Goal: Communication & Community: Answer question/provide support

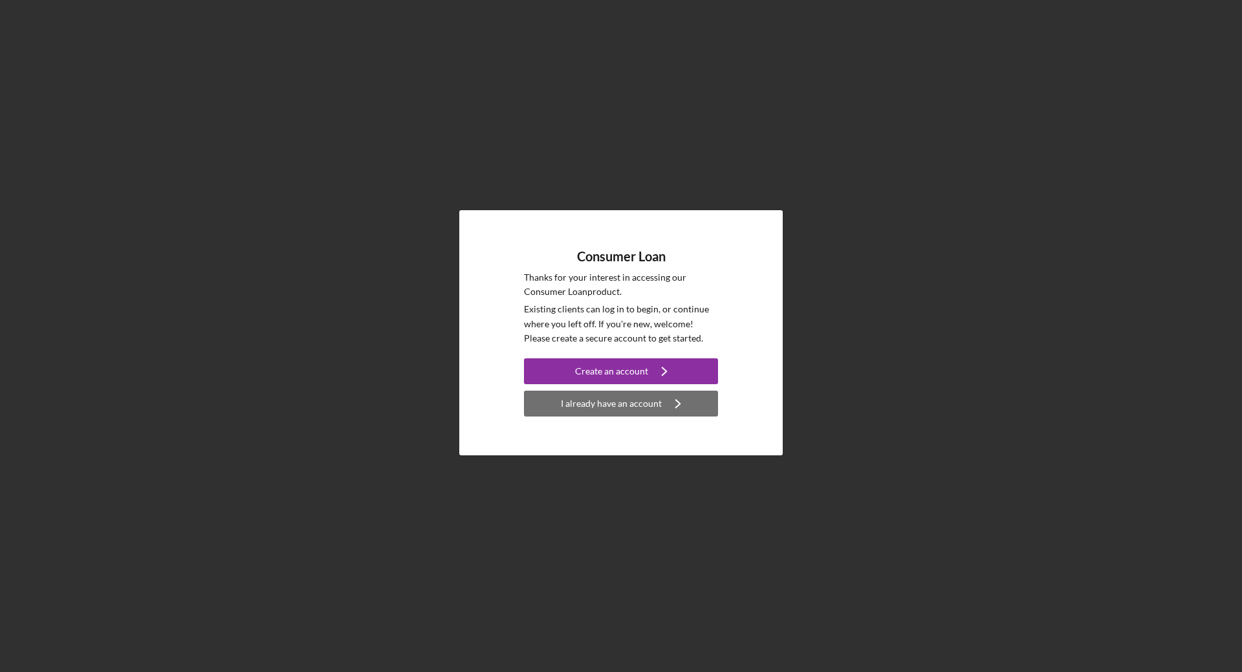
click at [670, 398] on icon "Icon/Navigate" at bounding box center [678, 403] width 32 height 32
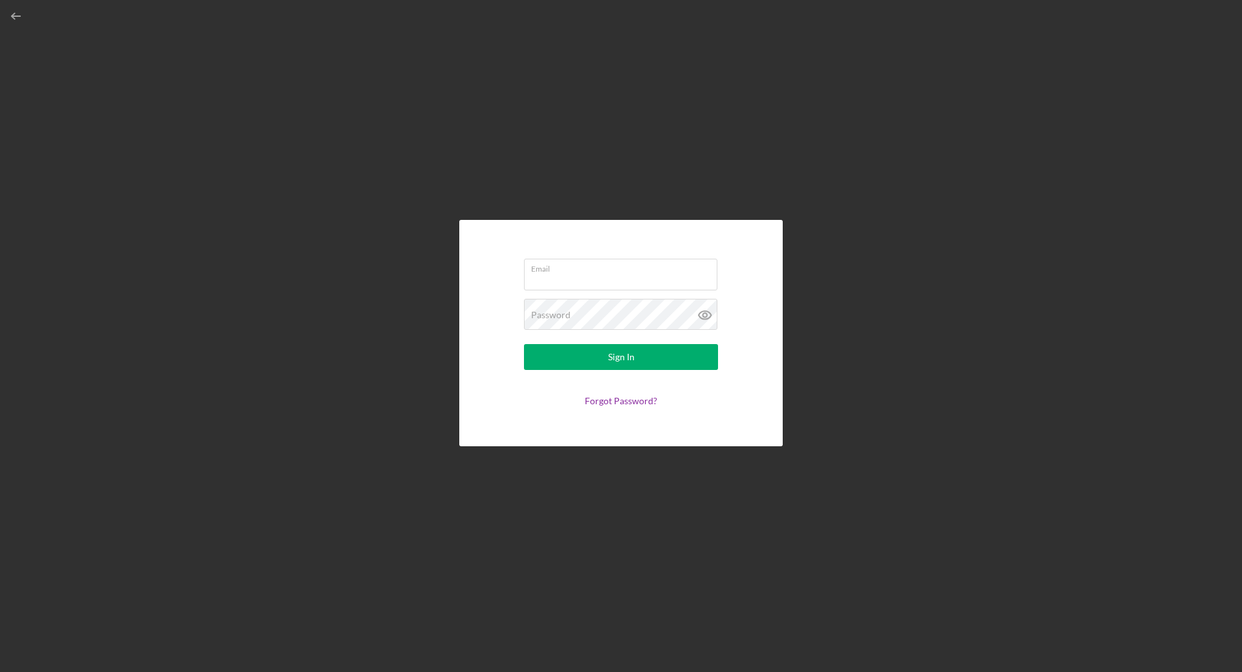
type input "[EMAIL_ADDRESS][DOMAIN_NAME]"
click at [596, 359] on button "Sign In" at bounding box center [621, 357] width 194 height 26
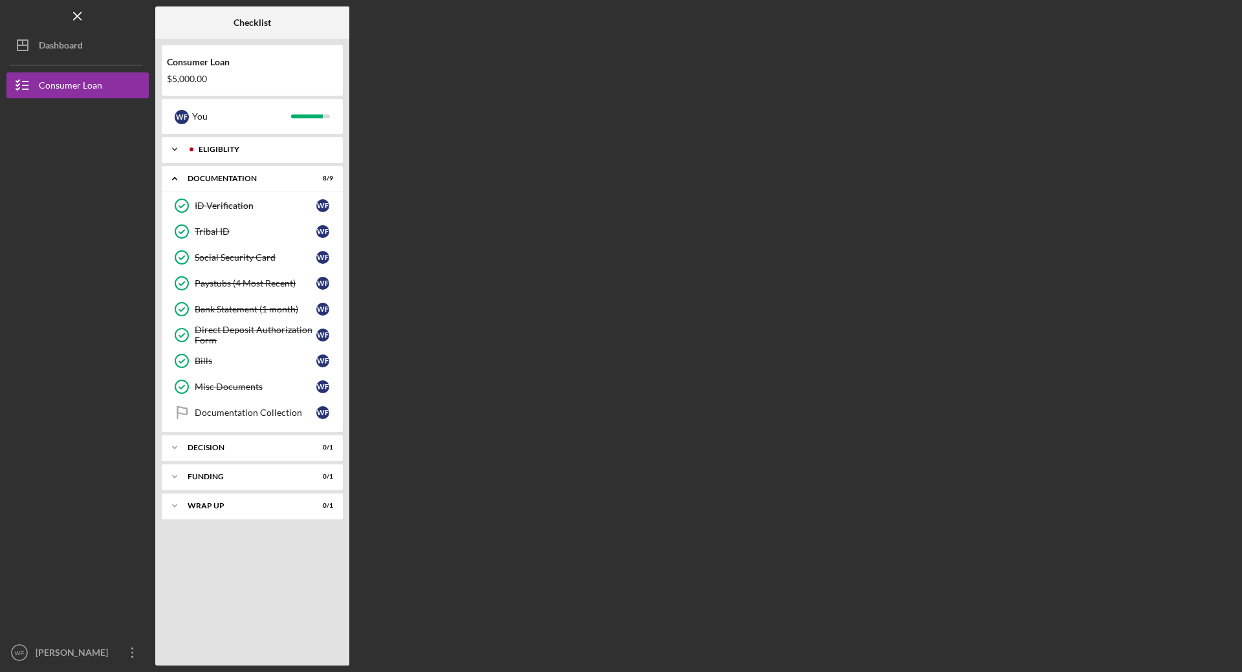
click at [170, 152] on icon "Icon/Expander" at bounding box center [175, 149] width 26 height 26
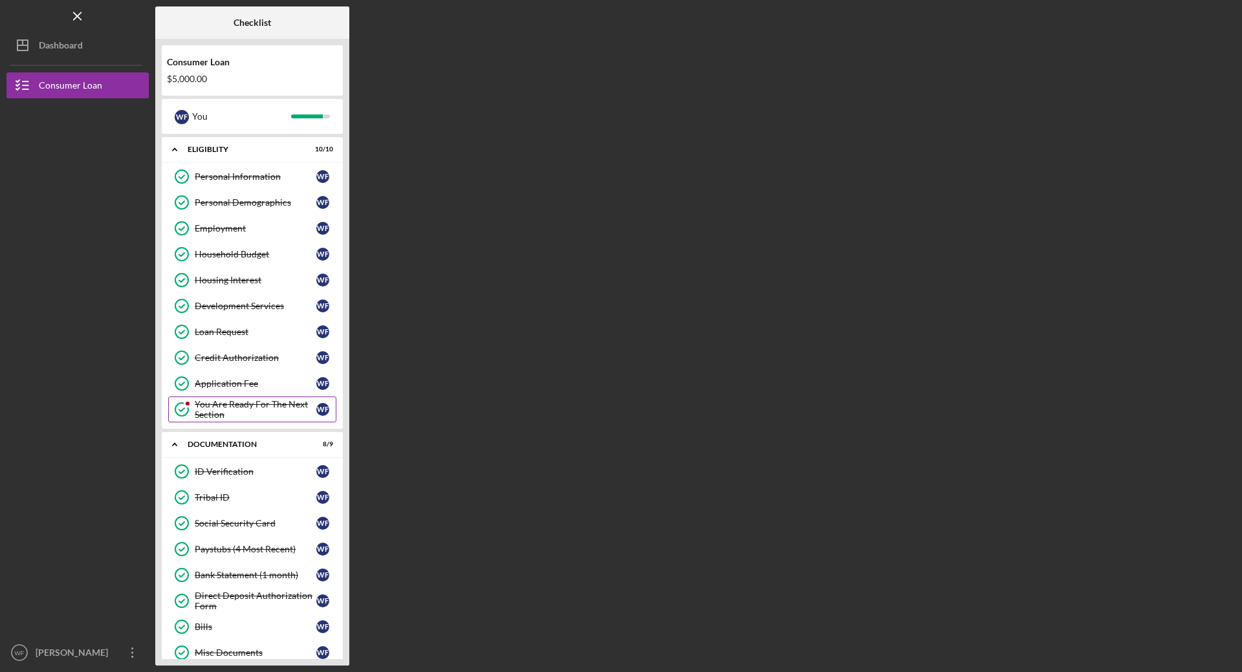
click at [272, 405] on div "You Are Ready For The Next Section" at bounding box center [256, 409] width 122 height 21
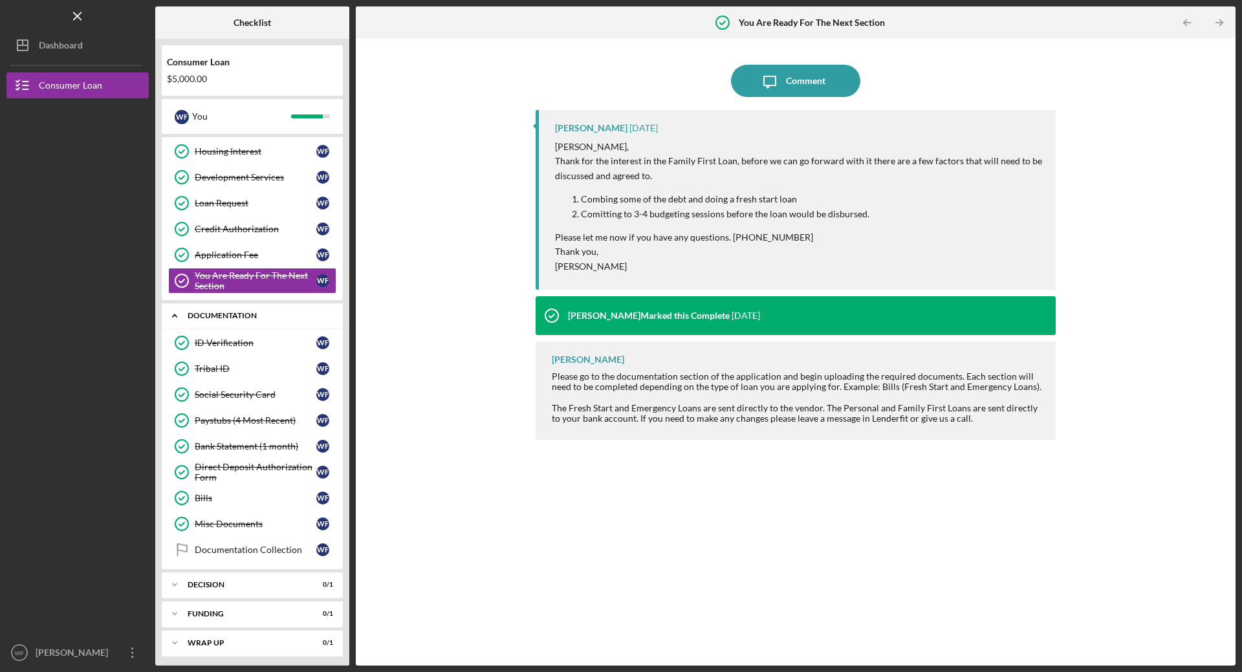
scroll to position [135, 0]
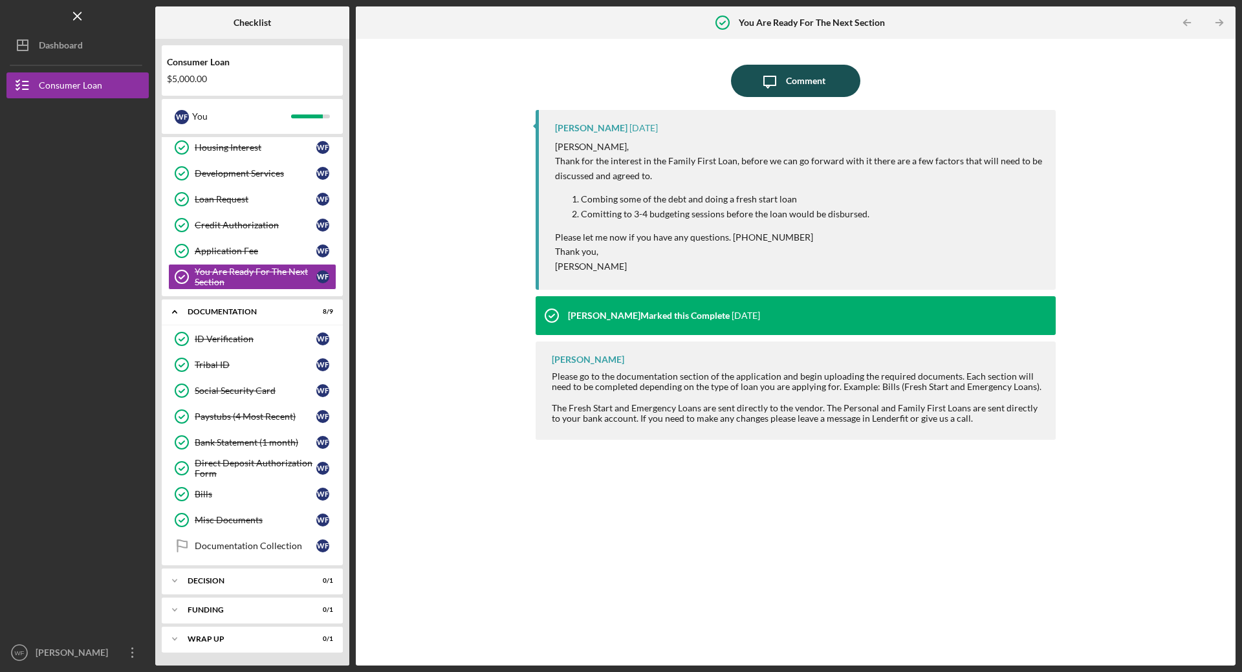
click at [793, 86] on div "Comment" at bounding box center [805, 81] width 39 height 32
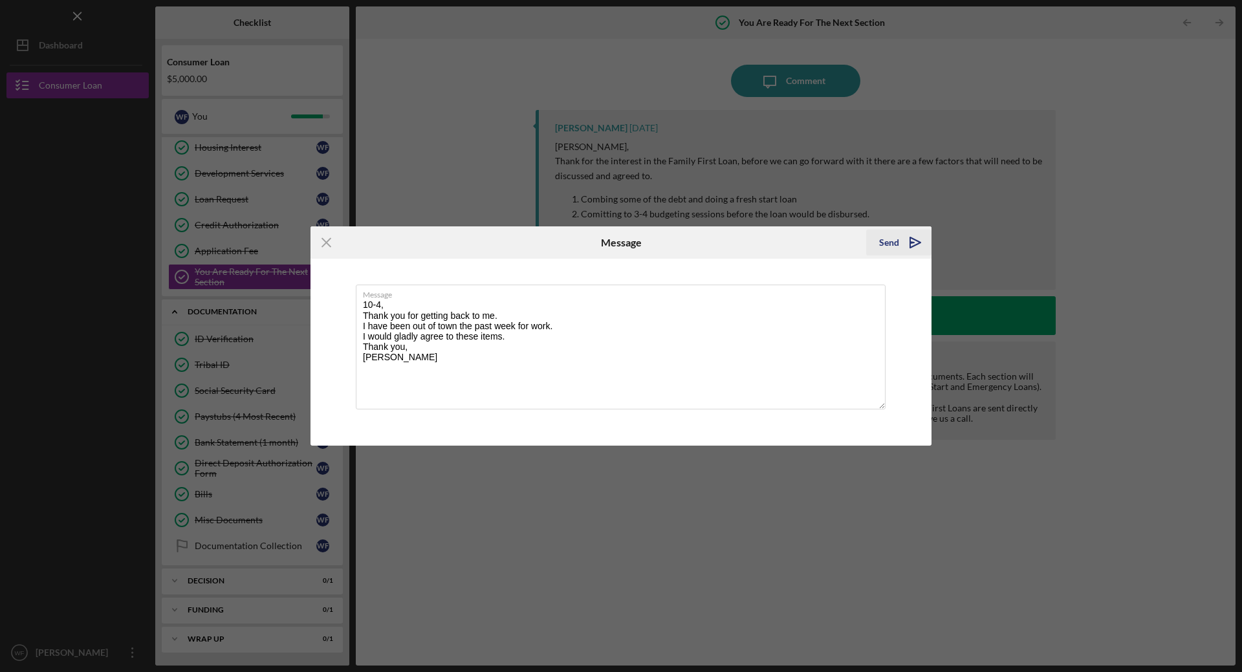
type textarea "10-4, Thank you for getting back to me. I have been out of town the past week f…"
click at [911, 243] on polygon "submit" at bounding box center [912, 242] width 4 height 1
